Goal: Find specific page/section

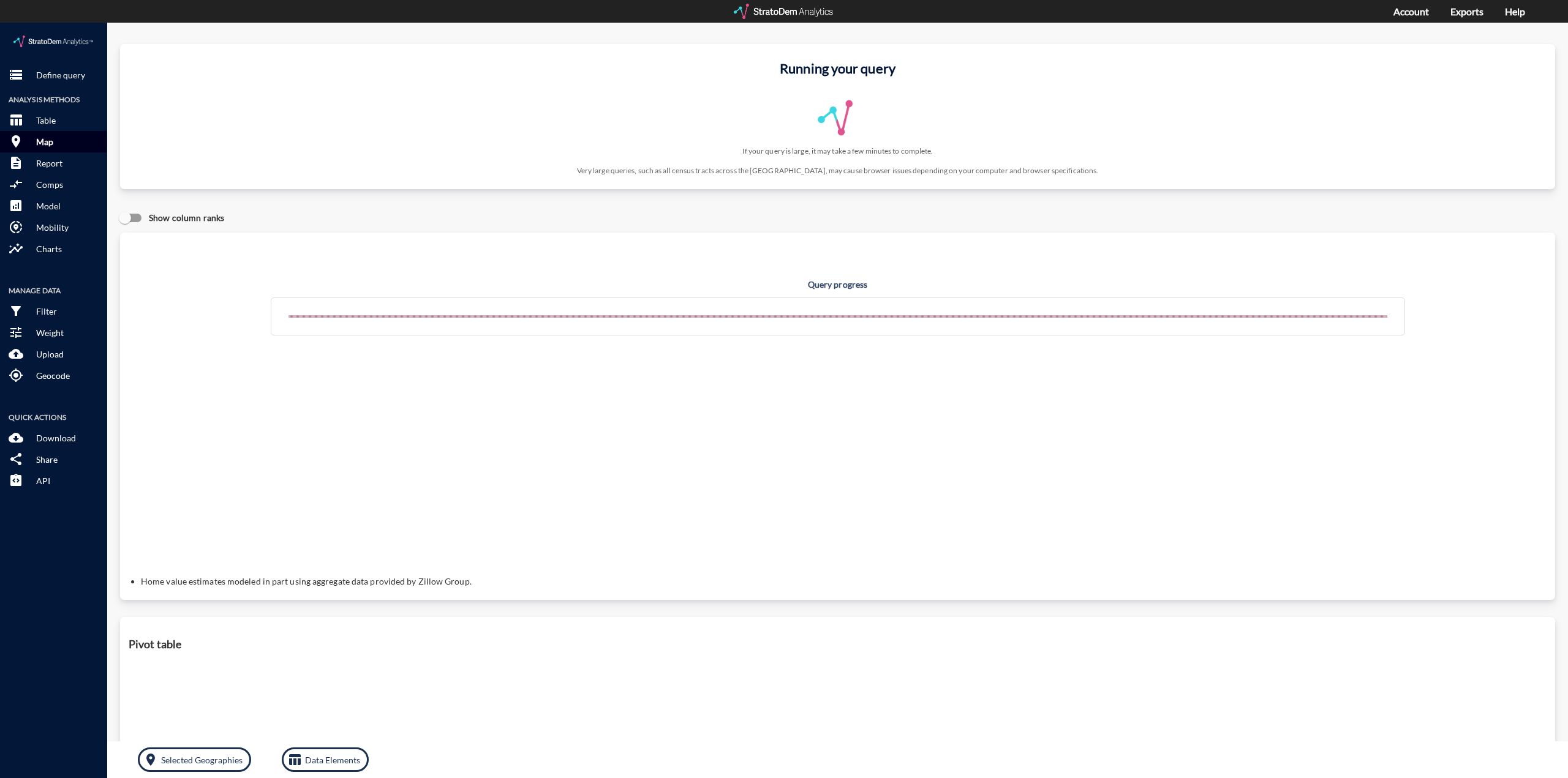
click p "Map"
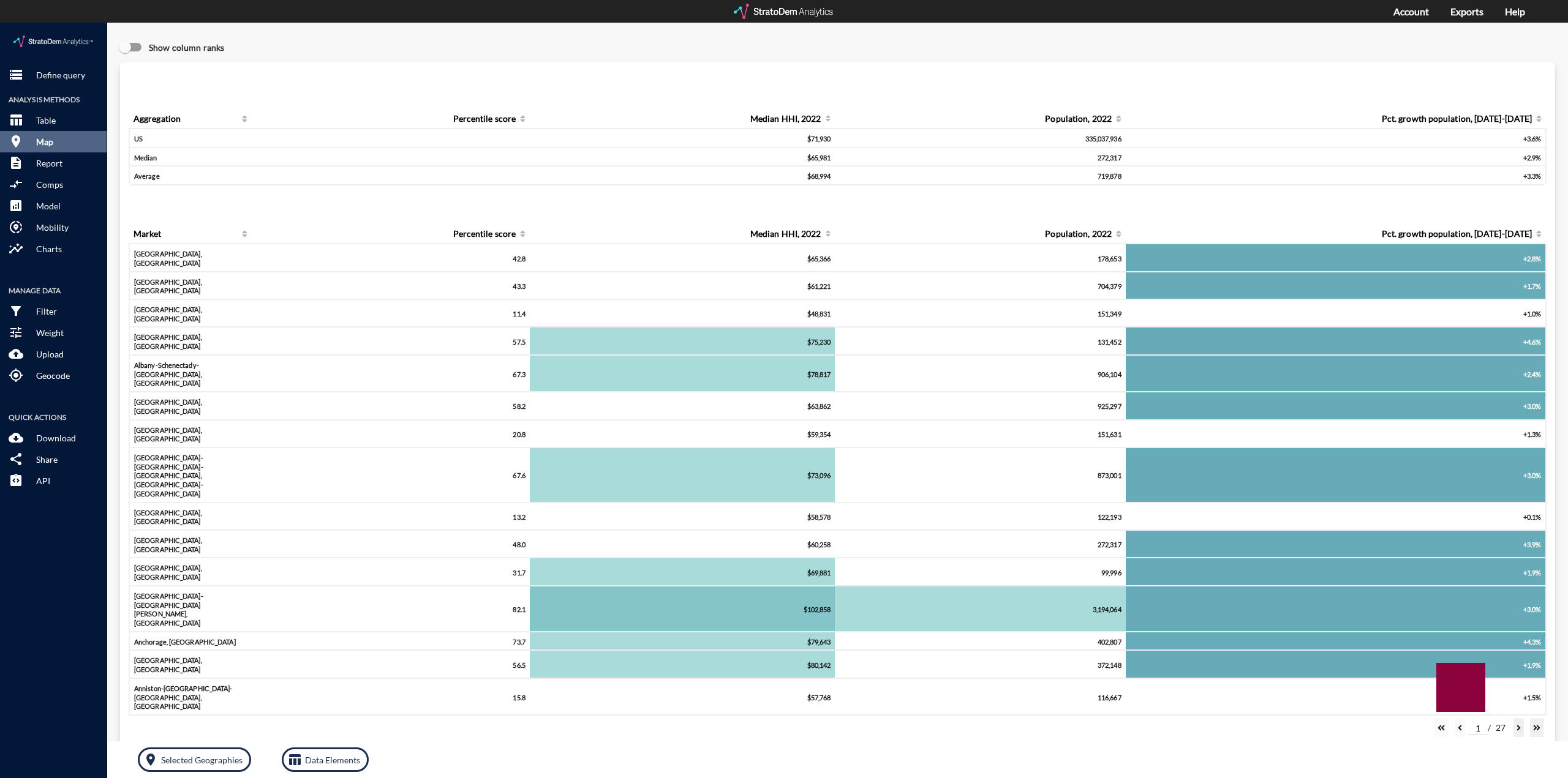
click p "Map"
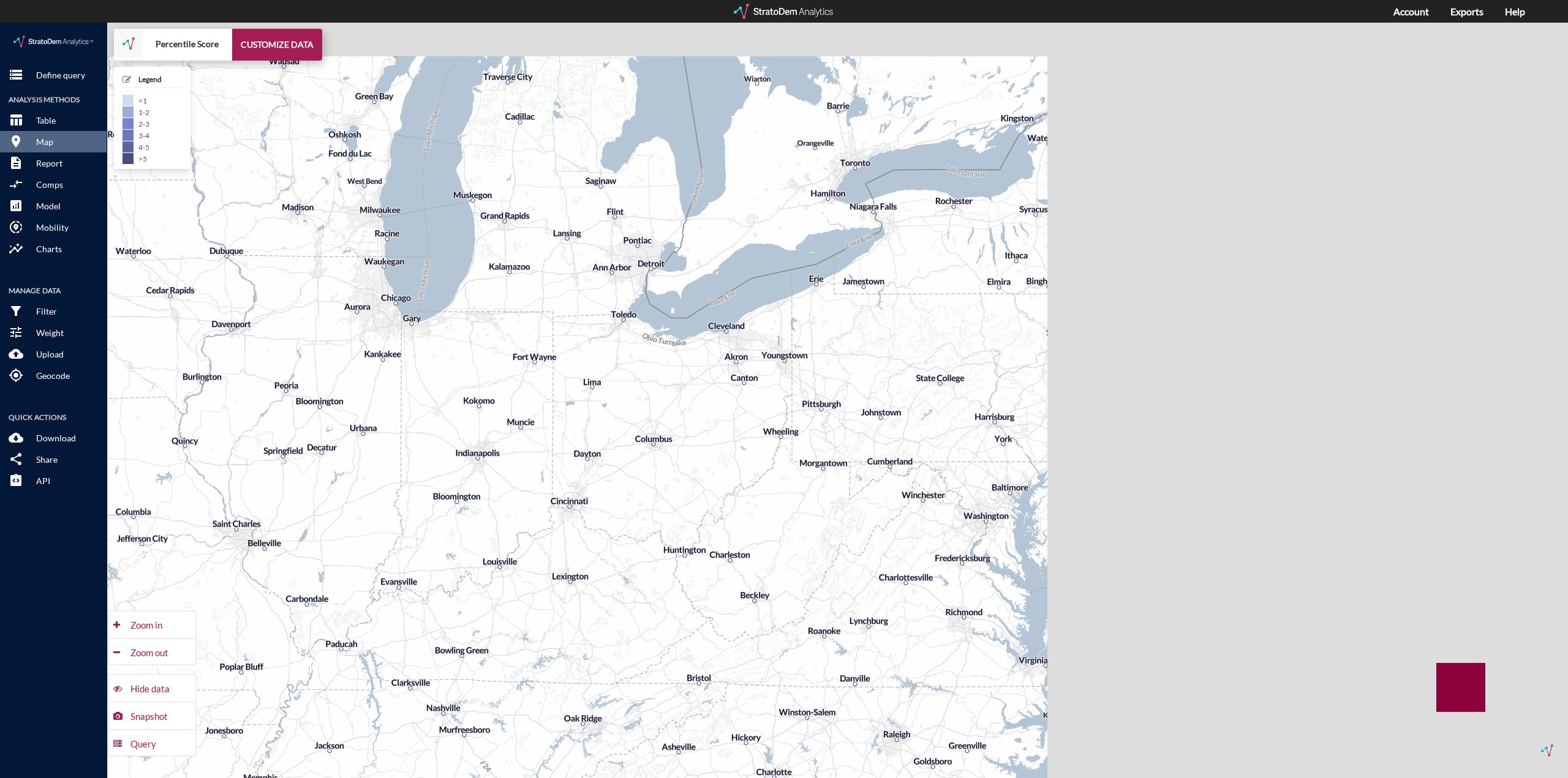
drag, startPoint x: 1158, startPoint y: 353, endPoint x: 541, endPoint y: 419, distance: 620.5
click div "+ − Percentile Score CUSTOMIZE DATA Legend < 1 1 - 2 2 - 3 3 - 4 4 - 5 > 5 Draw…"
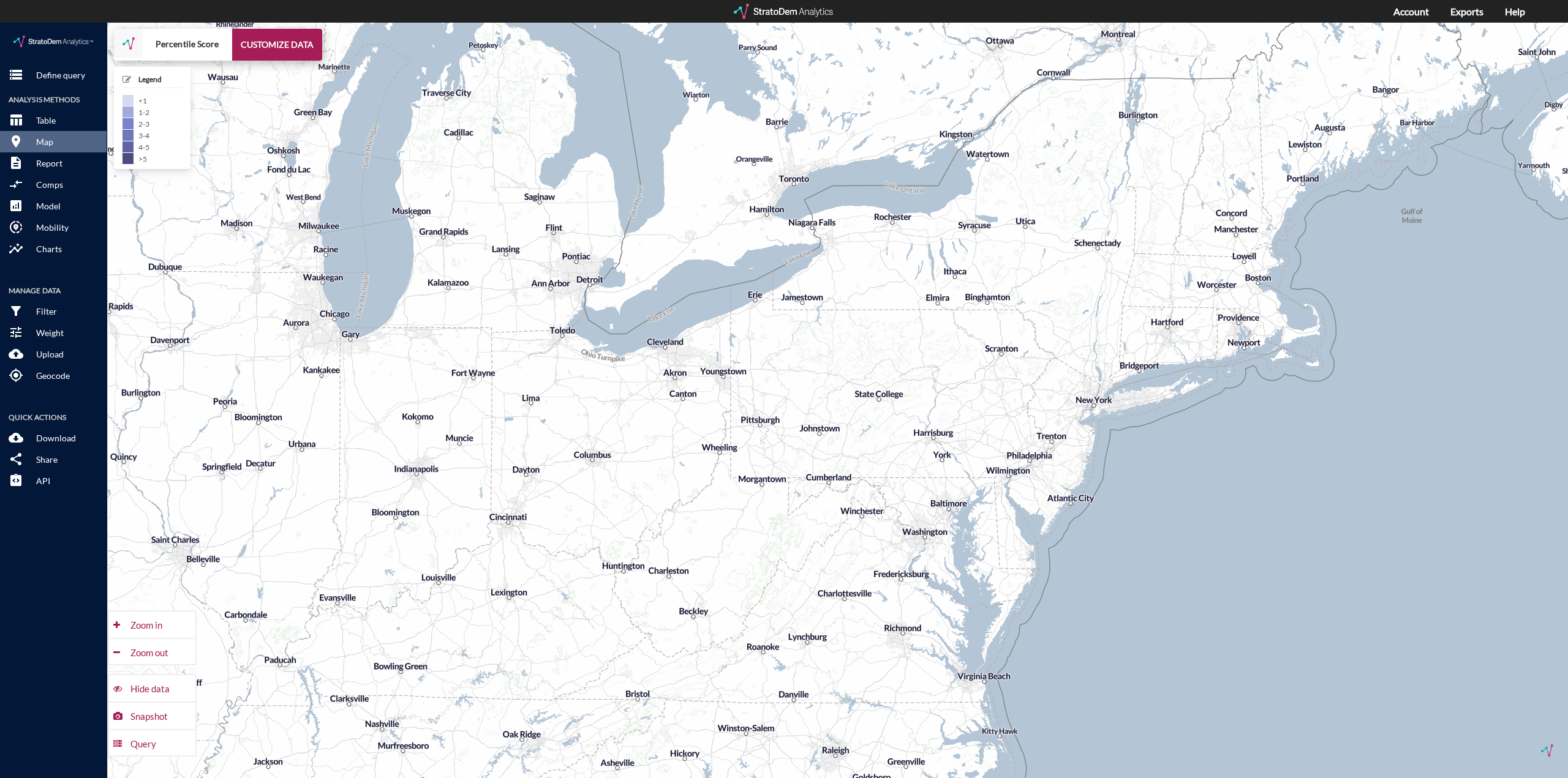
drag, startPoint x: 970, startPoint y: 389, endPoint x: 902, endPoint y: 412, distance: 71.8
click div "+ − Percentile Score CUSTOMIZE DATA Legend < 1 1 - 2 2 - 3 3 - 4 4 - 5 > 5 Draw…"
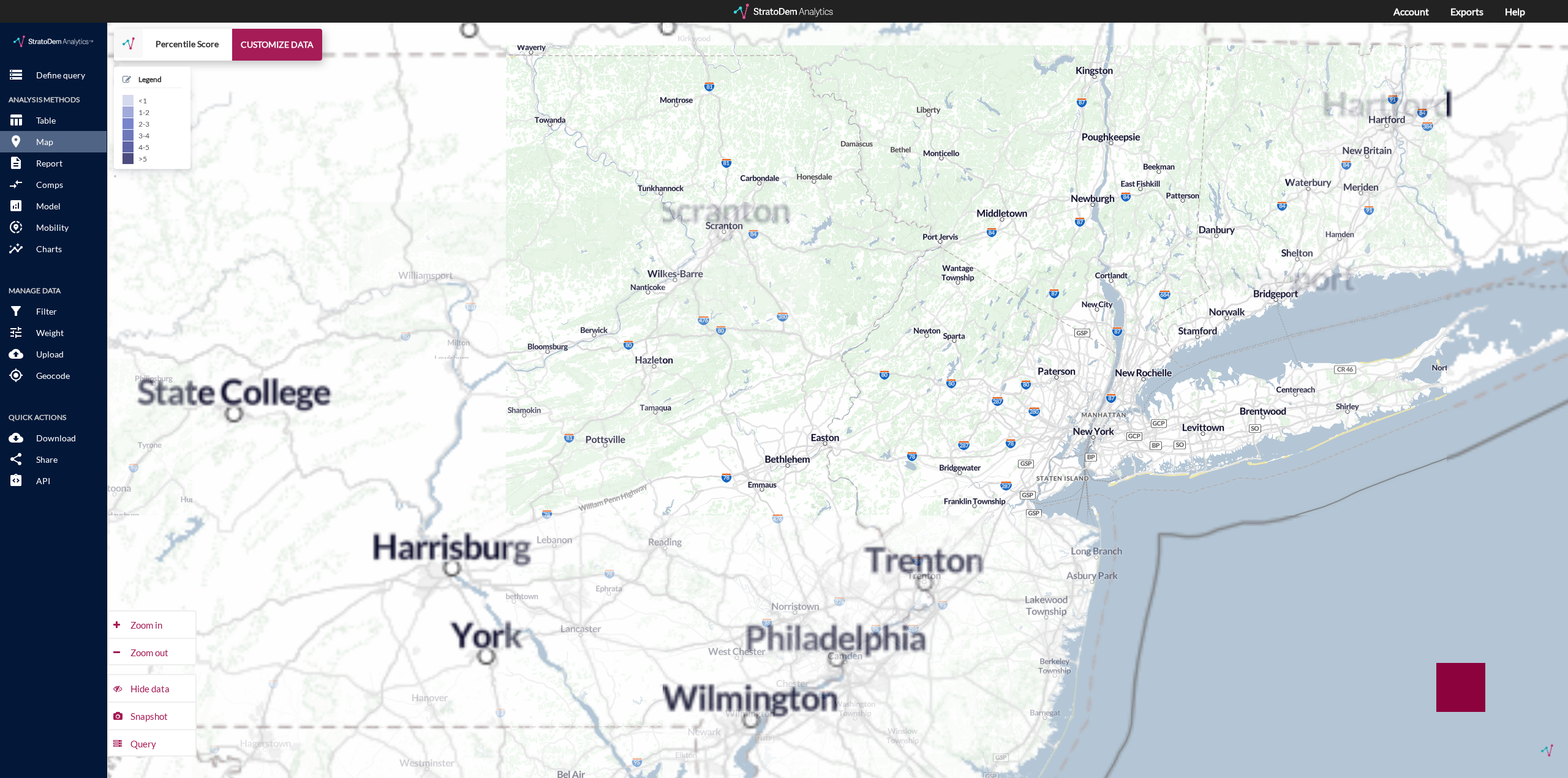
drag, startPoint x: 1124, startPoint y: 393, endPoint x: 894, endPoint y: 429, distance: 232.8
click div "+ − Percentile Score CUSTOMIZE DATA Legend < 1 1 - 2 2 - 3 3 - 4 4 - 5 > 5 Draw…"
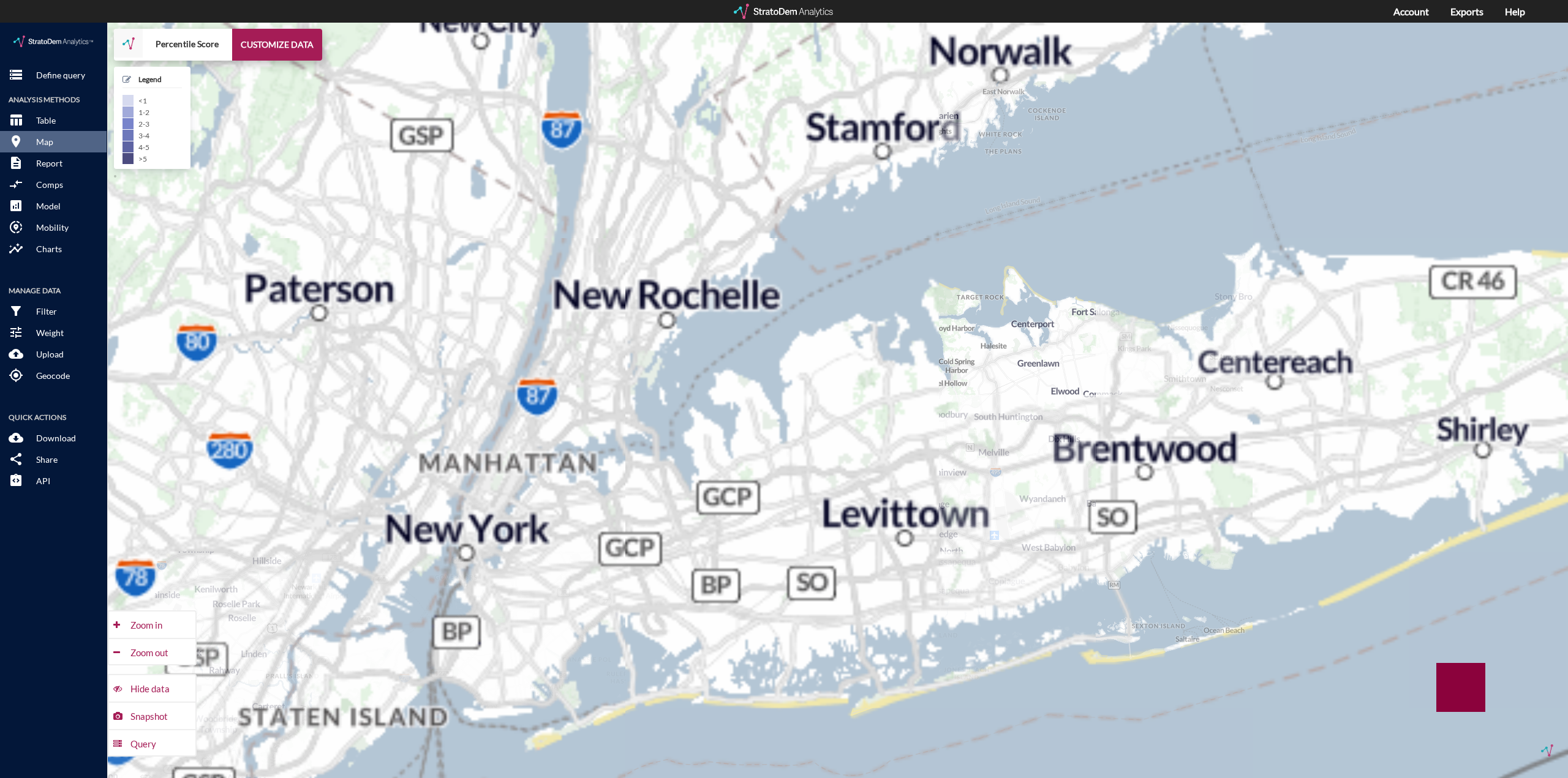
drag, startPoint x: 1205, startPoint y: 439, endPoint x: 970, endPoint y: 454, distance: 235.5
click div "+ − Percentile Score CUSTOMIZE DATA Legend < 1 1 - 2 2 - 3 3 - 4 4 - 5 > 5 Draw…"
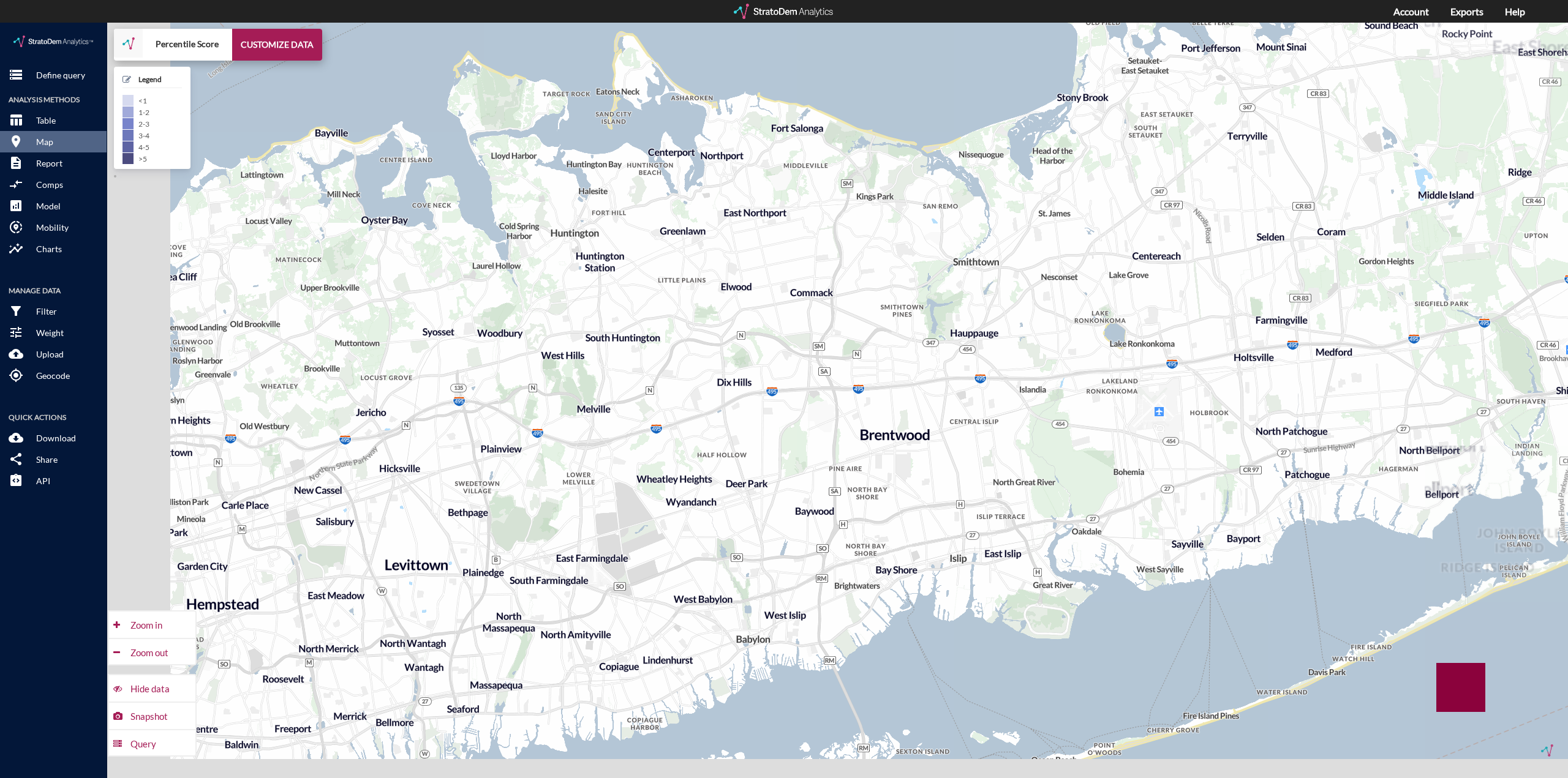
drag, startPoint x: 1027, startPoint y: 525, endPoint x: 1108, endPoint y: 471, distance: 97.3
click div "+ − Percentile Score CUSTOMIZE DATA Legend < 1 1 - 2 2 - 3 3 - 4 4 - 5 > 5 Draw…"
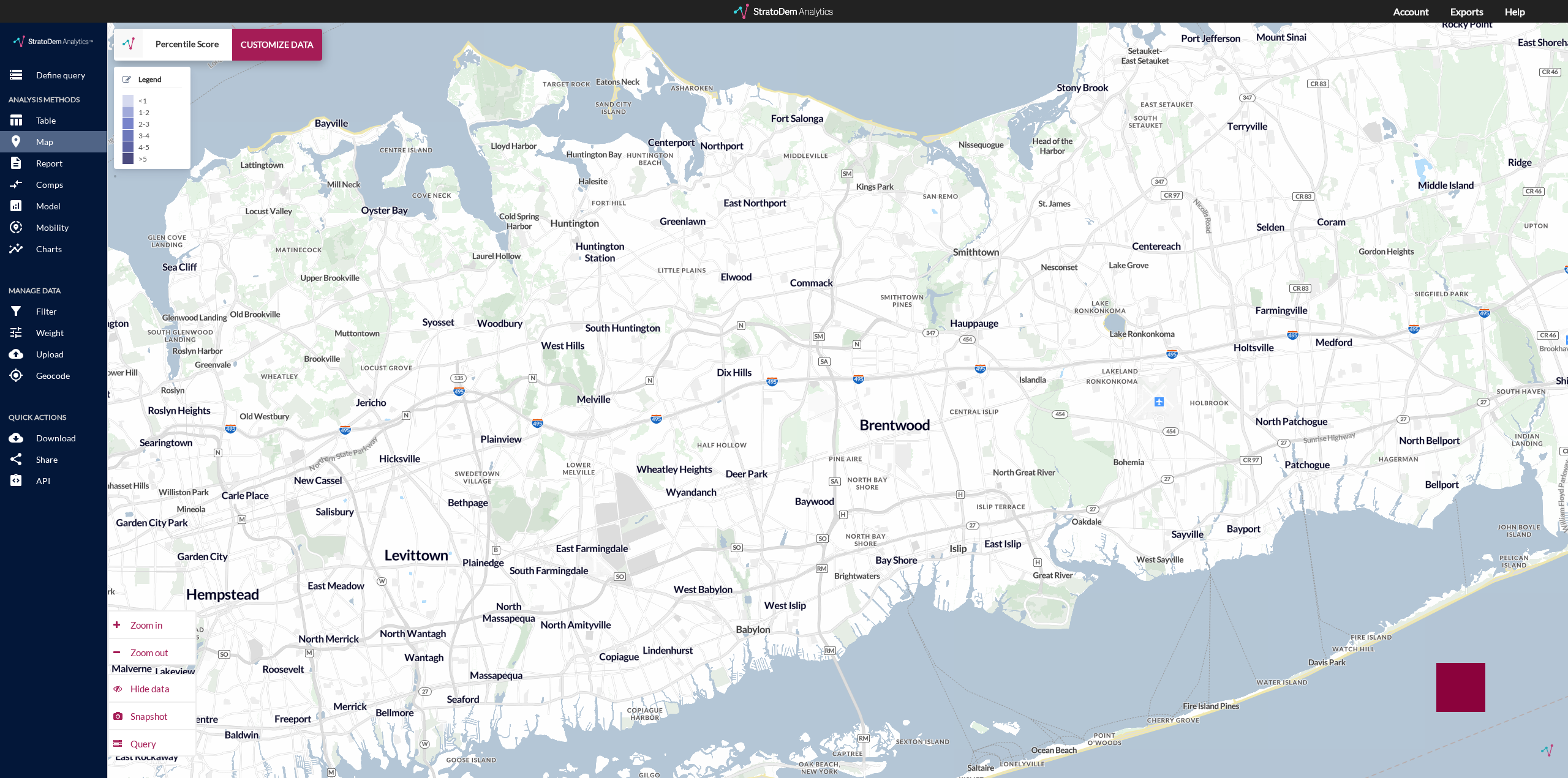
drag, startPoint x: 1051, startPoint y: 492, endPoint x: 1077, endPoint y: 449, distance: 50.2
click div "+ − Percentile Score CUSTOMIZE DATA Legend < 1 1 - 2 2 - 3 3 - 4 4 - 5 > 5 Draw…"
